Goal: Task Accomplishment & Management: Complete application form

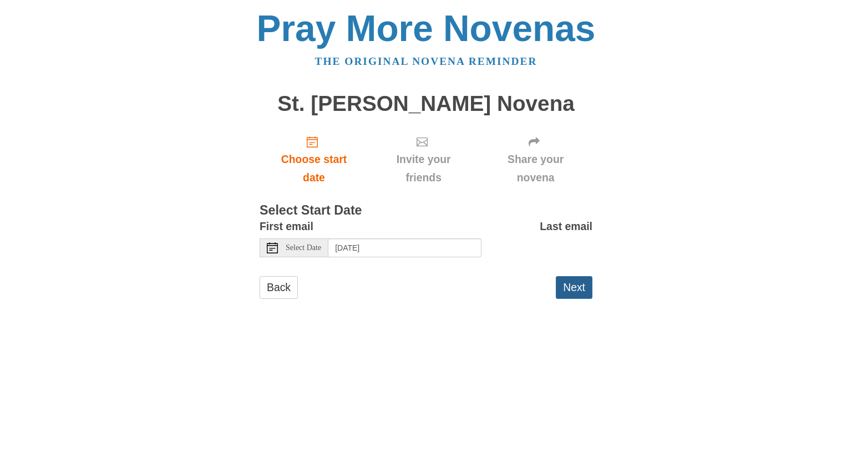
click at [570, 294] on button "Next" at bounding box center [574, 287] width 37 height 23
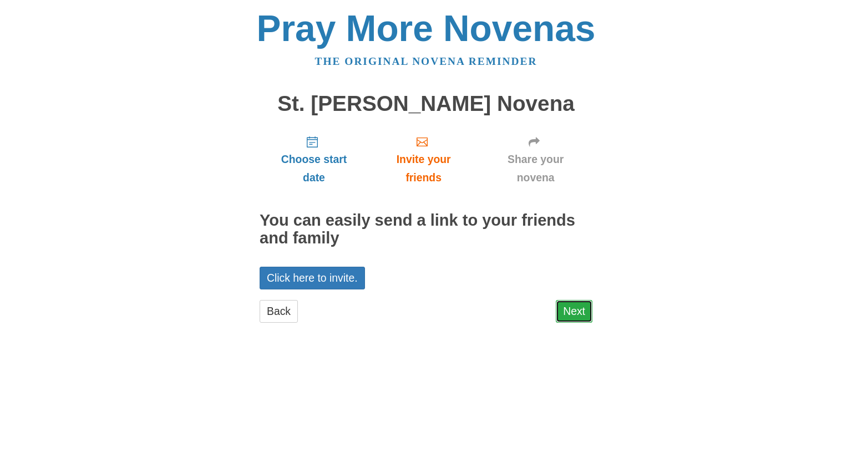
click at [577, 309] on link "Next" at bounding box center [574, 311] width 37 height 23
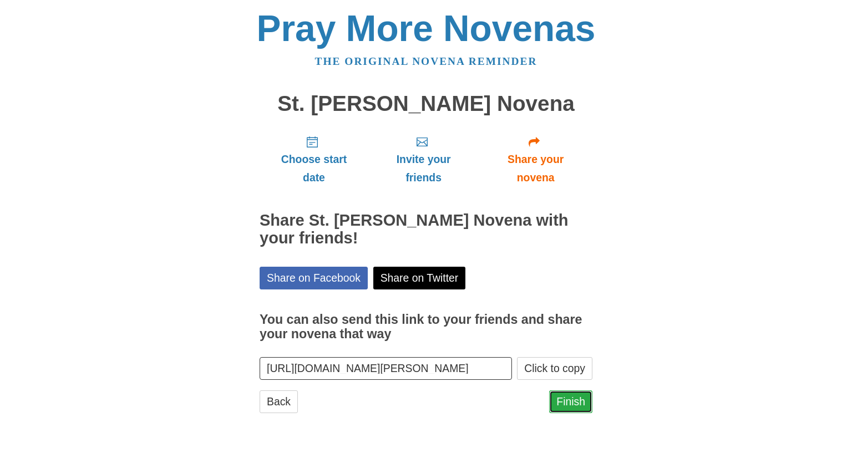
click at [563, 407] on link "Finish" at bounding box center [570, 401] width 43 height 23
